Goal: Information Seeking & Learning: Find specific fact

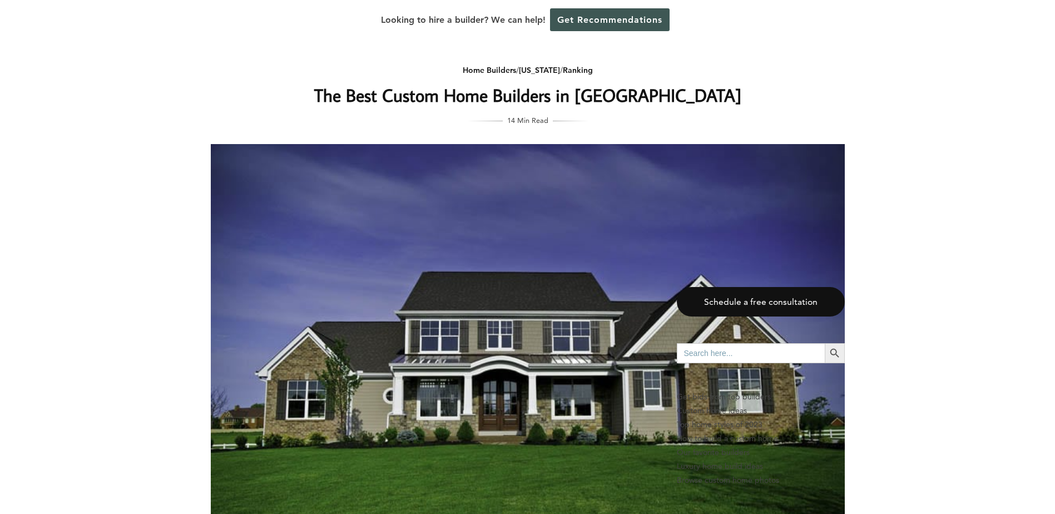
scroll to position [10014, 0]
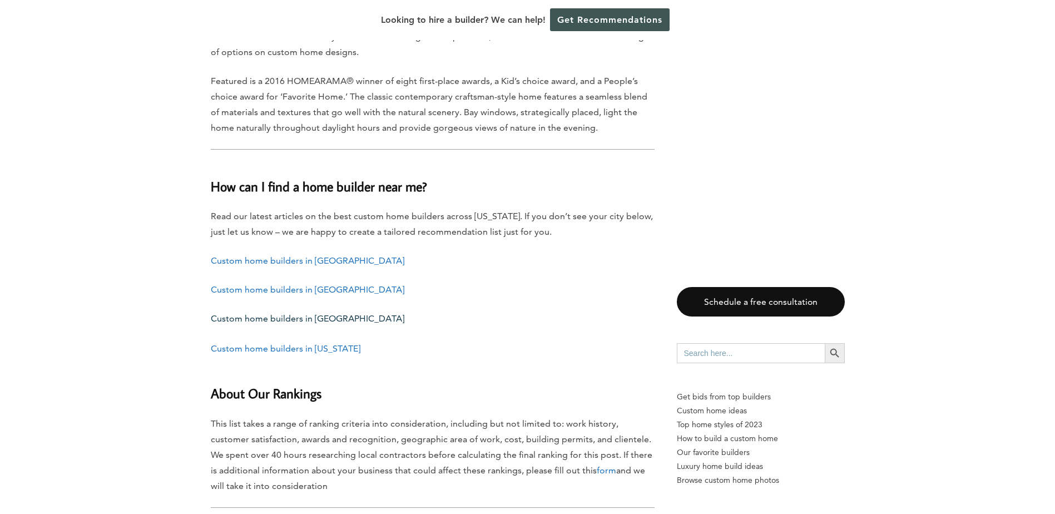
click at [387, 163] on h3 "How can I find a home builder near me?" at bounding box center [433, 179] width 444 height 33
click at [381, 163] on h3 "How can I find a home builder near me?" at bounding box center [433, 179] width 444 height 33
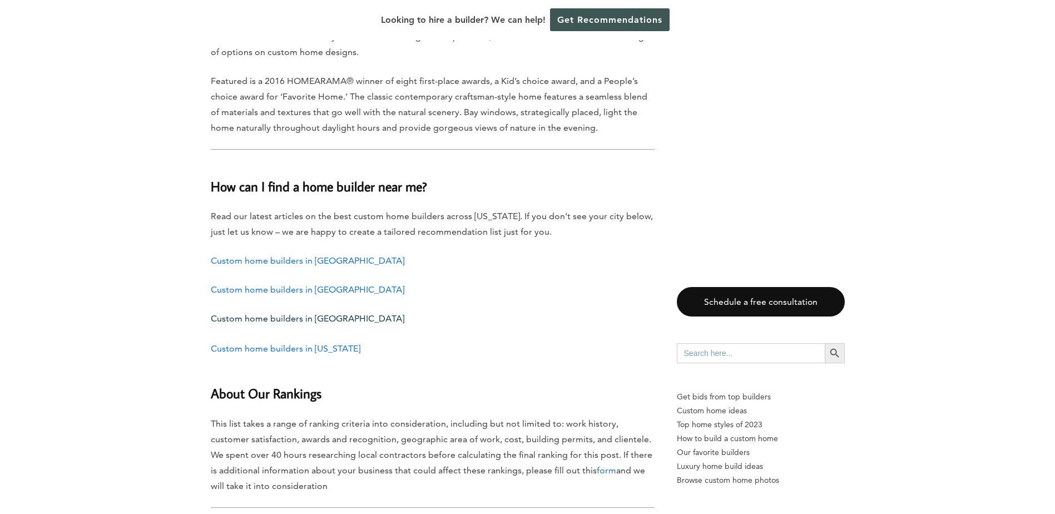
click at [229, 163] on h3 "How can I find a home builder near me?" at bounding box center [433, 179] width 444 height 33
click at [228, 163] on h3 "How can I find a home builder near me?" at bounding box center [433, 179] width 444 height 33
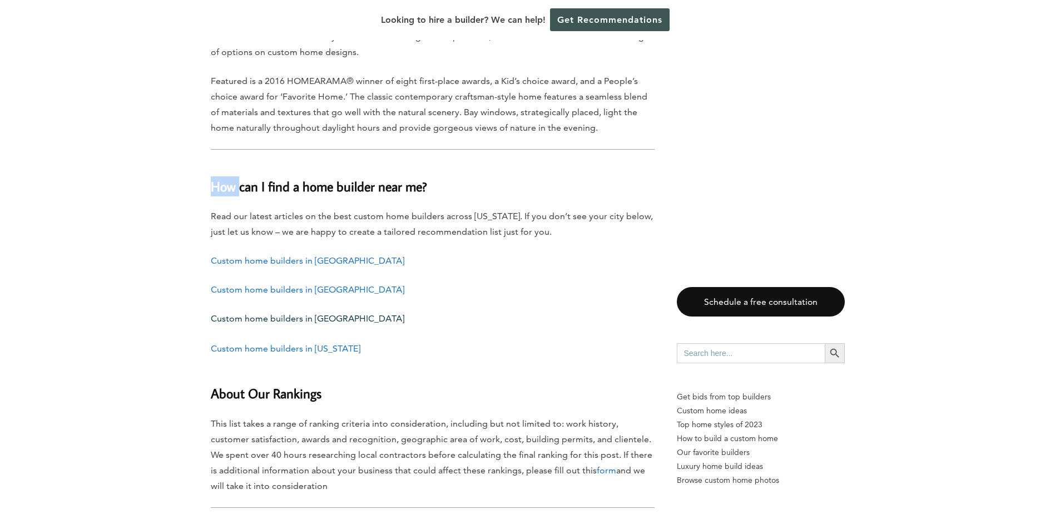
click at [345, 163] on h3 "How can I find a home builder near me?" at bounding box center [433, 179] width 444 height 33
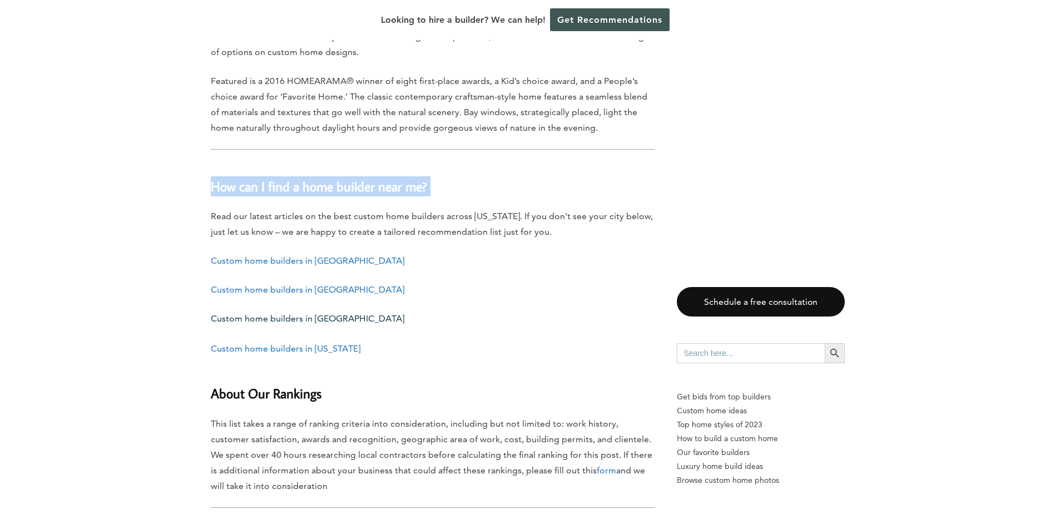
click at [345, 163] on h3 "How can I find a home builder near me?" at bounding box center [433, 179] width 444 height 33
